Goal: Find contact information: Find contact information

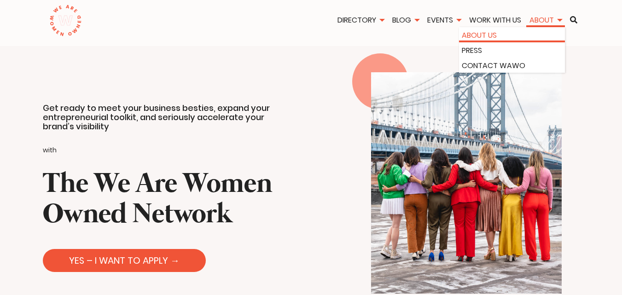
click at [522, 32] on link "About Us" at bounding box center [512, 35] width 100 height 11
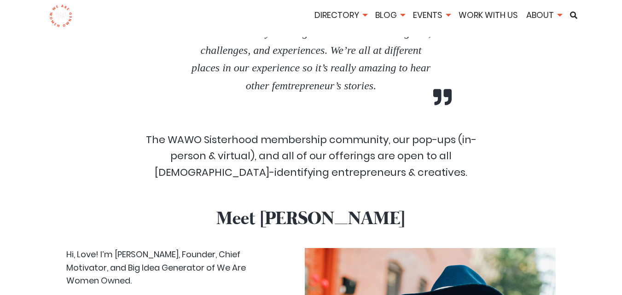
scroll to position [2386, 0]
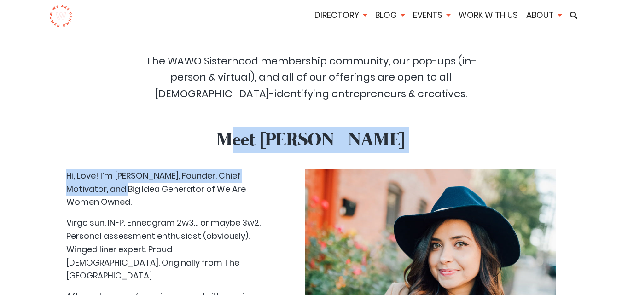
drag, startPoint x: 288, startPoint y: 98, endPoint x: 254, endPoint y: 116, distance: 38.9
click at [199, 169] on p "Hi, Love! I’m [PERSON_NAME], Founder, Chief Motivator, and Big Idea Generator o…" at bounding box center [165, 189] width 198 height 40
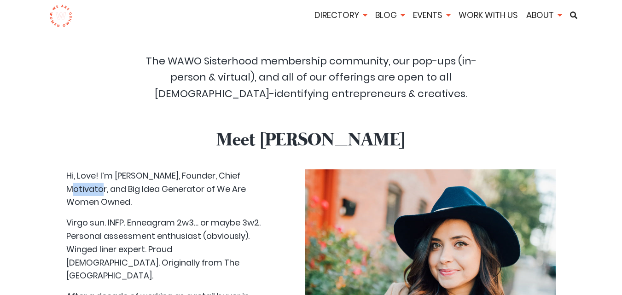
click at [199, 169] on p "Hi, Love! I’m [PERSON_NAME], Founder, Chief Motivator, and Big Idea Generator o…" at bounding box center [165, 189] width 198 height 40
drag, startPoint x: 190, startPoint y: 129, endPoint x: 115, endPoint y: 130, distance: 75.1
click at [115, 169] on p "Hi, Love! I’m [PERSON_NAME], Founder, Chief Motivator, and Big Idea Generator o…" at bounding box center [165, 189] width 198 height 40
copy p "[PERSON_NAME]"
click at [385, 61] on div "I love the monthly meetings where we share our goals, challenges, and experienc…" at bounding box center [311, 12] width 355 height 194
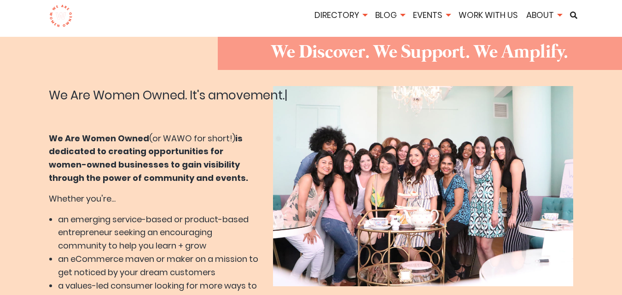
scroll to position [0, 0]
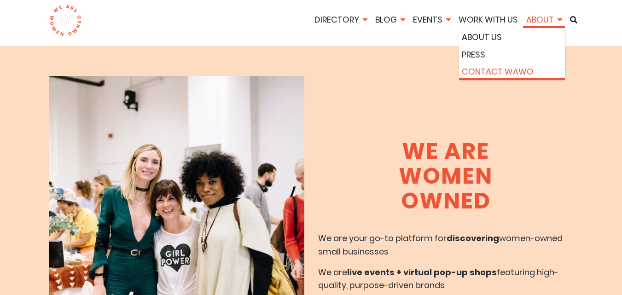
click at [508, 69] on link "Contact WAWO" at bounding box center [512, 71] width 100 height 13
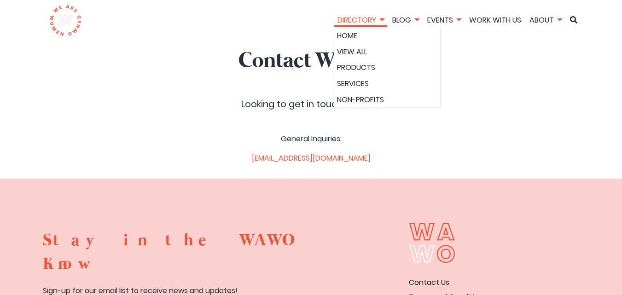
click at [361, 18] on link "Directory" at bounding box center [360, 20] width 53 height 11
click at [350, 37] on link "Home" at bounding box center [387, 36] width 100 height 12
